Goal: Navigation & Orientation: Find specific page/section

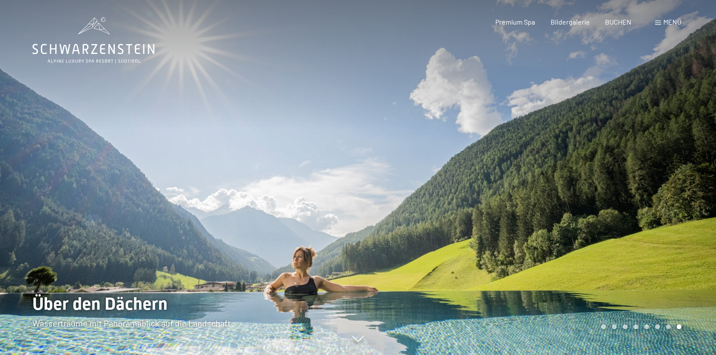
scroll to position [31, 0]
click at [597, 211] on div at bounding box center [537, 177] width 358 height 355
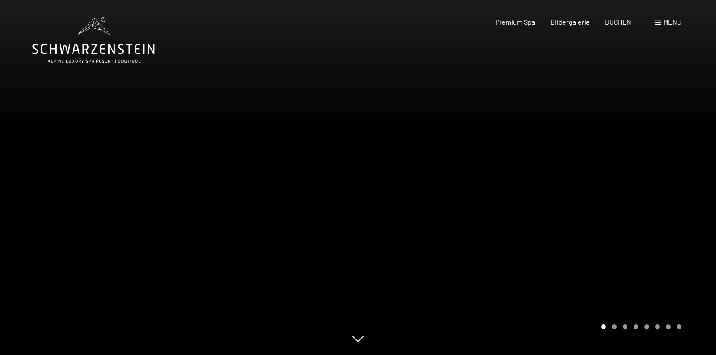
click at [597, 211] on div at bounding box center [537, 177] width 358 height 355
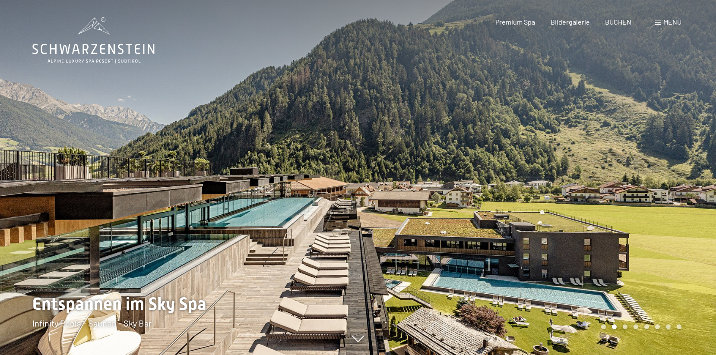
click at [597, 211] on div at bounding box center [537, 177] width 358 height 355
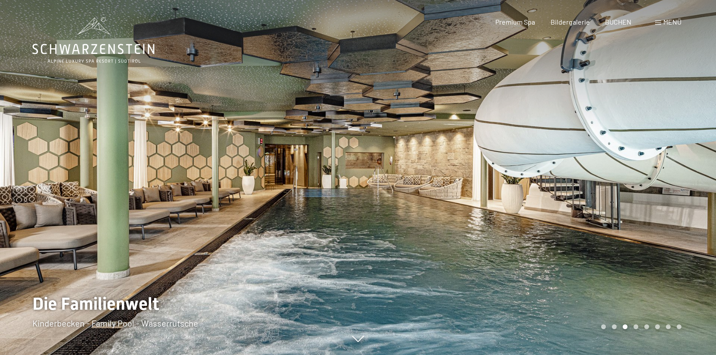
click at [597, 211] on div at bounding box center [537, 177] width 358 height 355
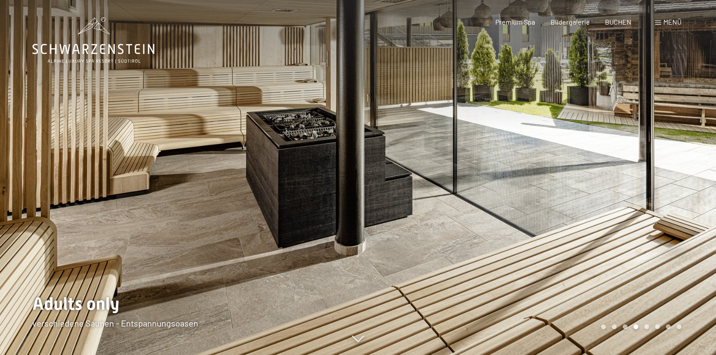
click at [597, 211] on div at bounding box center [537, 177] width 358 height 355
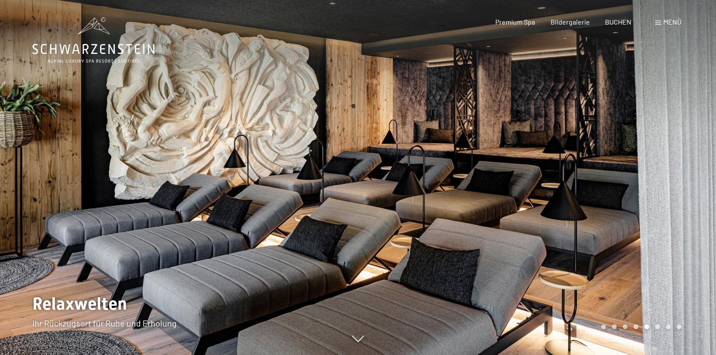
click at [597, 211] on div at bounding box center [537, 177] width 358 height 355
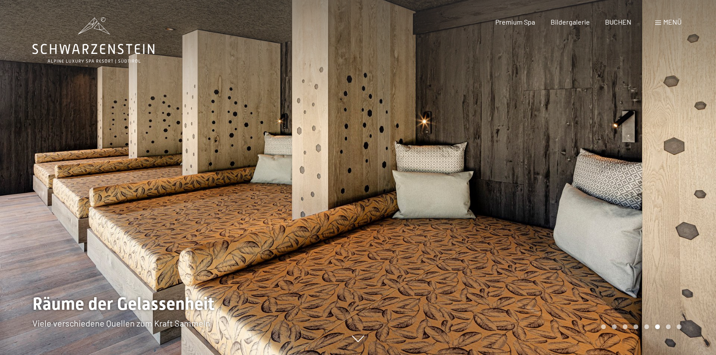
click at [597, 211] on div at bounding box center [537, 177] width 358 height 355
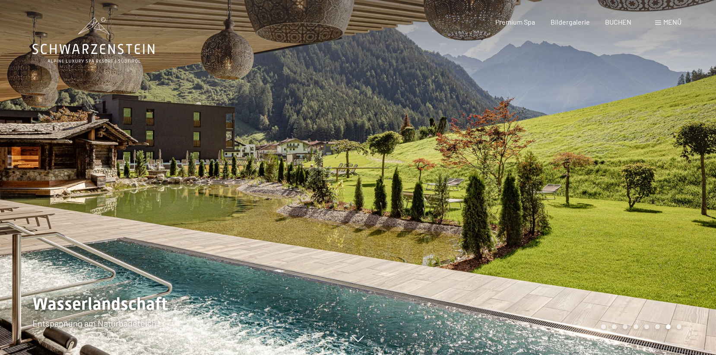
click at [597, 211] on div at bounding box center [537, 177] width 358 height 355
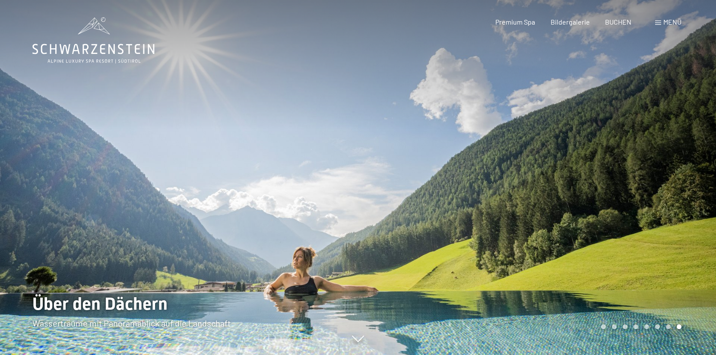
click at [597, 211] on div at bounding box center [537, 177] width 358 height 355
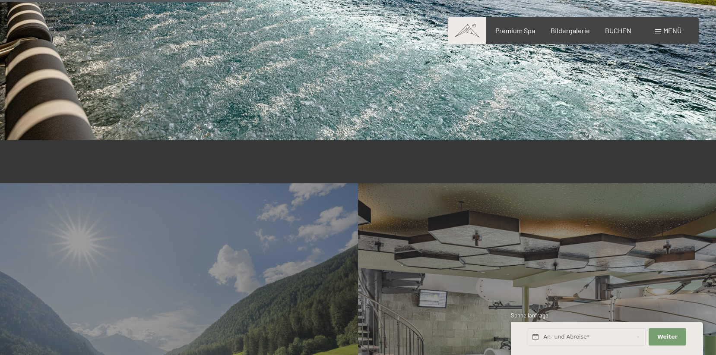
scroll to position [2016, 0]
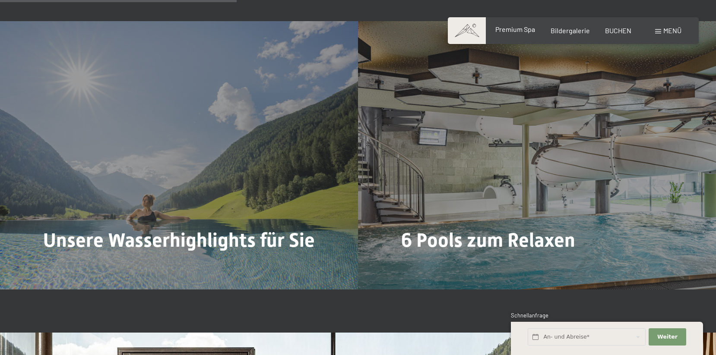
click at [525, 32] on span "Premium Spa" at bounding box center [515, 29] width 40 height 8
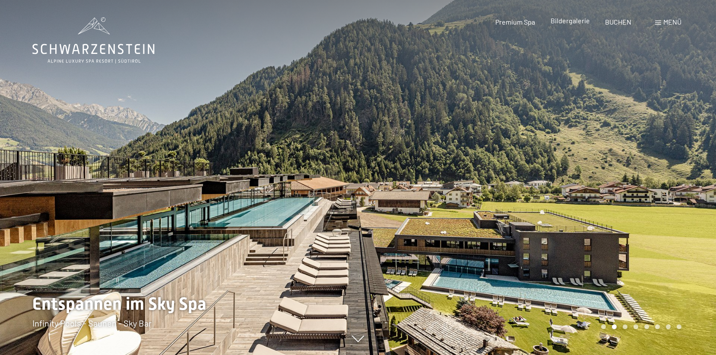
click at [661, 20] on div "Menü" at bounding box center [668, 21] width 26 height 9
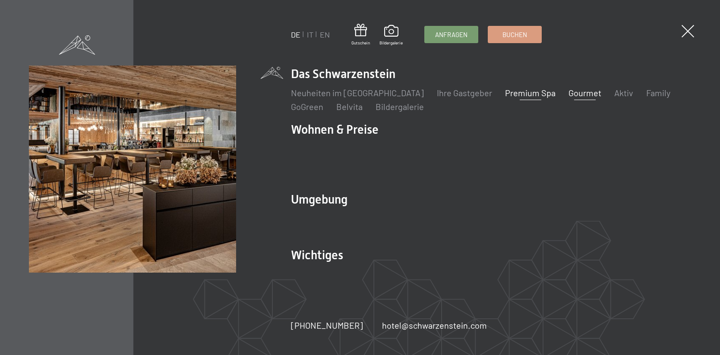
click at [568, 98] on link "Gourmet" at bounding box center [584, 93] width 33 height 10
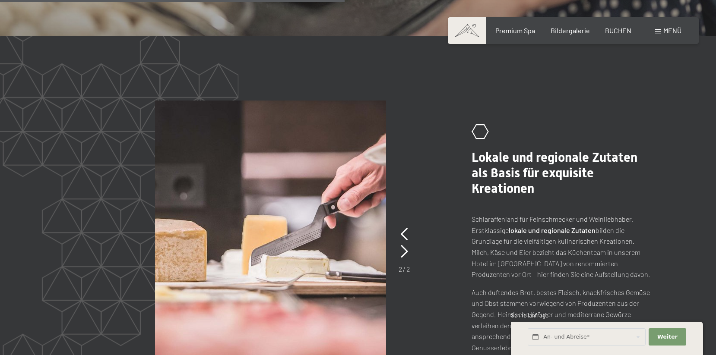
scroll to position [1615, 0]
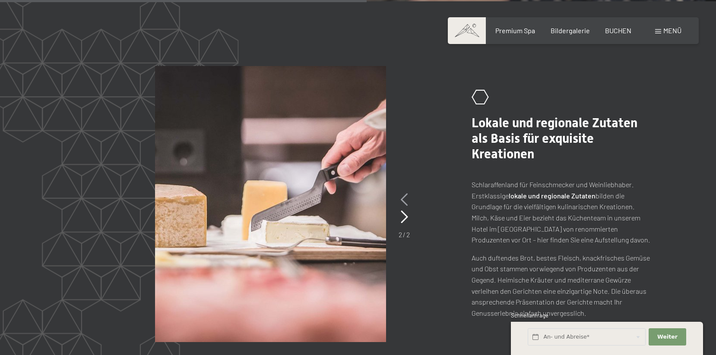
click at [402, 196] on icon at bounding box center [404, 199] width 7 height 13
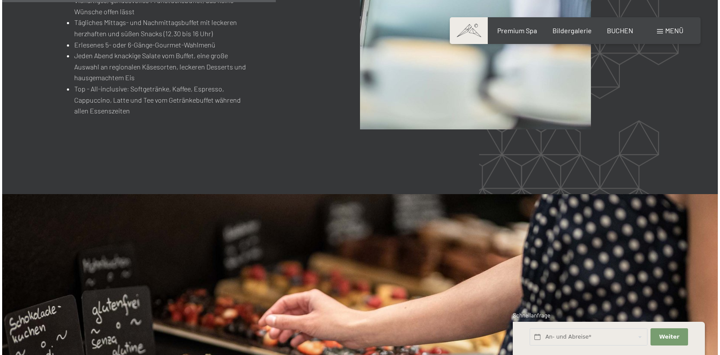
scroll to position [1005, 0]
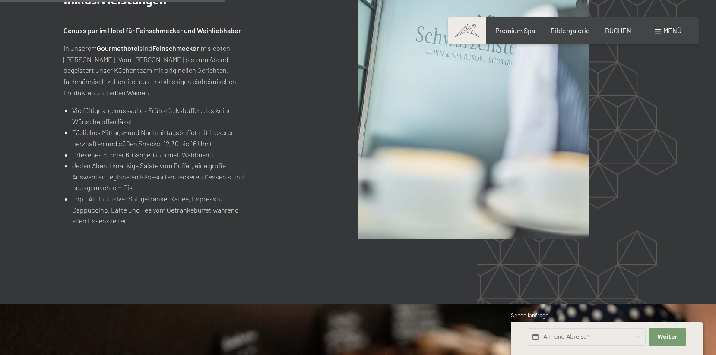
click at [661, 32] on div "Menü" at bounding box center [668, 30] width 26 height 9
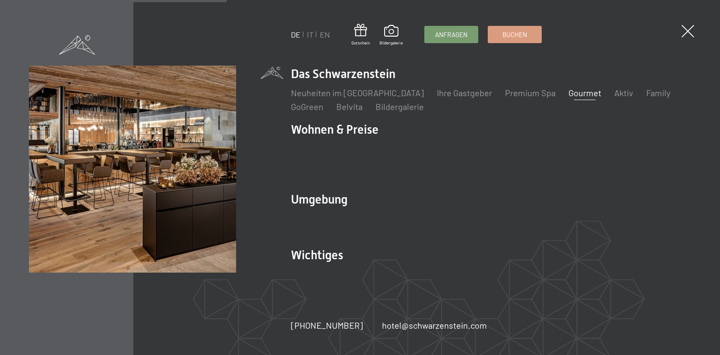
click at [568, 98] on link "Gourmet" at bounding box center [584, 93] width 33 height 10
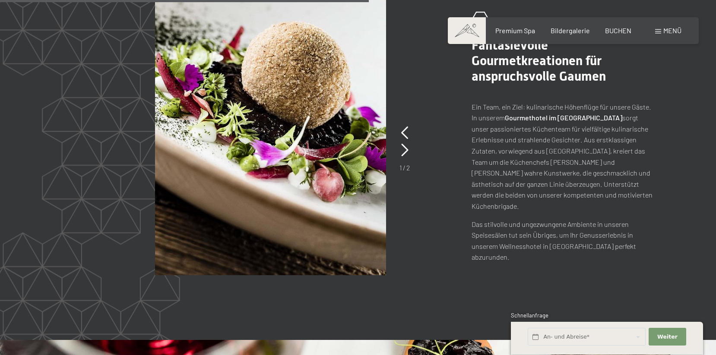
scroll to position [1645, 0]
